Goal: Transaction & Acquisition: Purchase product/service

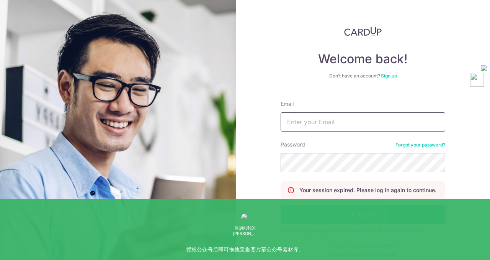
type input "[EMAIL_ADDRESS][DOMAIN_NAME]"
click at [333, 219] on button "Log in" at bounding box center [363, 214] width 165 height 19
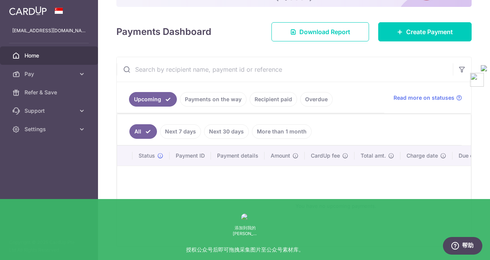
scroll to position [104, 0]
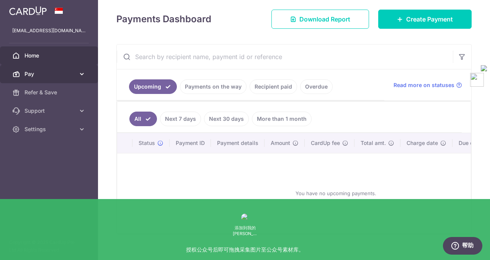
click at [77, 77] on link "Pay" at bounding box center [49, 74] width 98 height 18
click at [62, 80] on link "Pay" at bounding box center [49, 74] width 98 height 18
click at [53, 80] on link "Pay" at bounding box center [49, 74] width 98 height 18
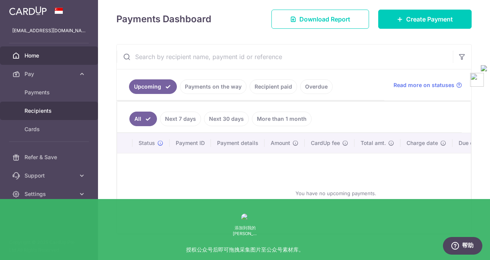
click at [53, 103] on link "Recipients" at bounding box center [49, 111] width 98 height 18
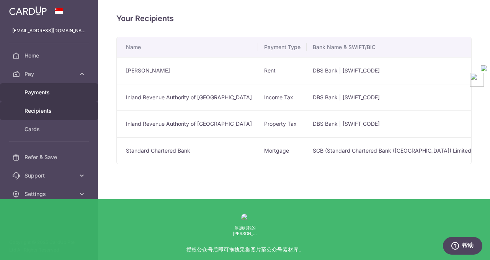
click at [59, 93] on span "Payments" at bounding box center [50, 92] width 51 height 8
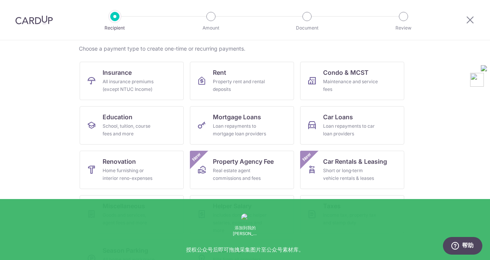
scroll to position [76, 0]
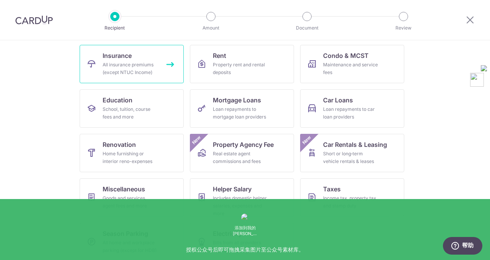
click at [144, 66] on div "All insurance premiums (except NTUC Income)" at bounding box center [130, 68] width 55 height 15
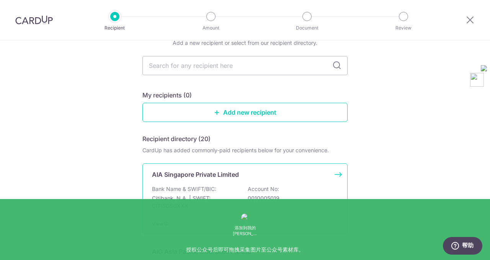
click at [213, 206] on p "Citibank, N.A. | SWIFT: CITISGSGXXX" at bounding box center [195, 201] width 86 height 15
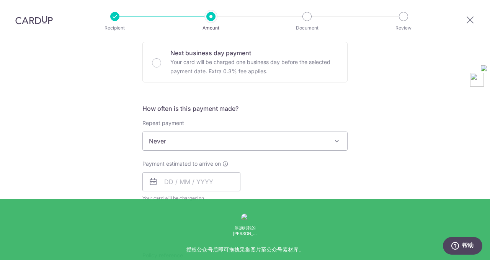
scroll to position [240, 0]
